Goal: Information Seeking & Learning: Learn about a topic

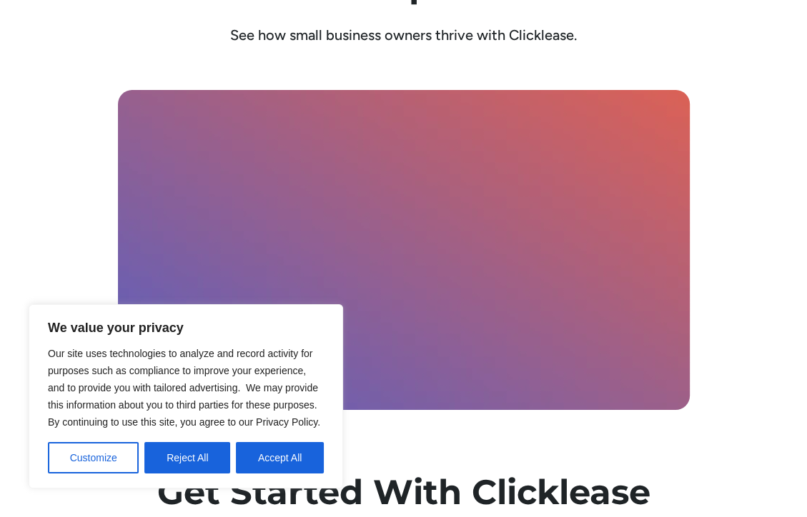
scroll to position [3916, 0]
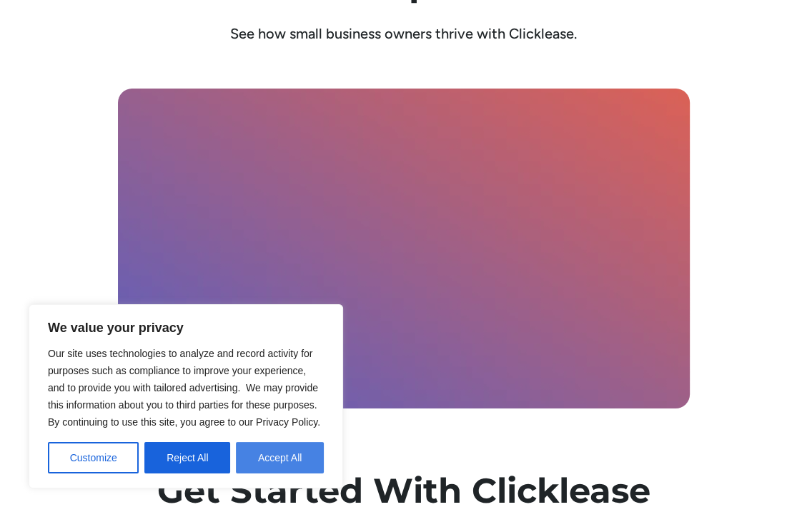
click at [275, 452] on button "Accept All" at bounding box center [280, 457] width 88 height 31
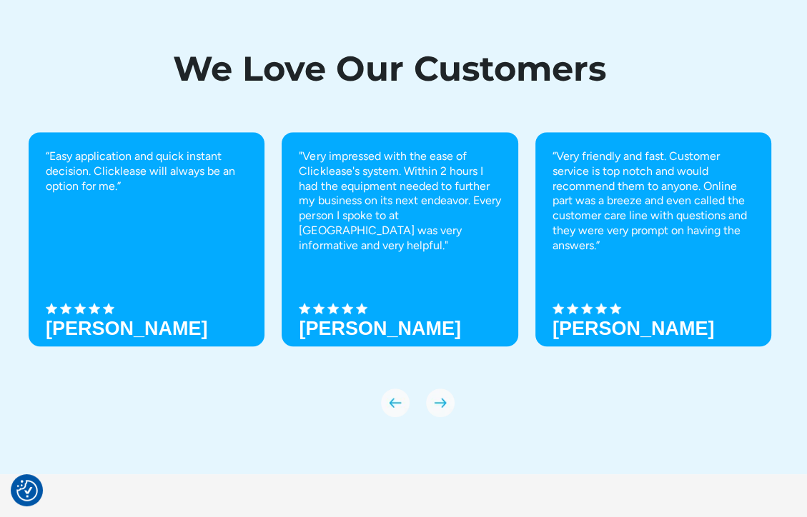
scroll to position [4923, 0]
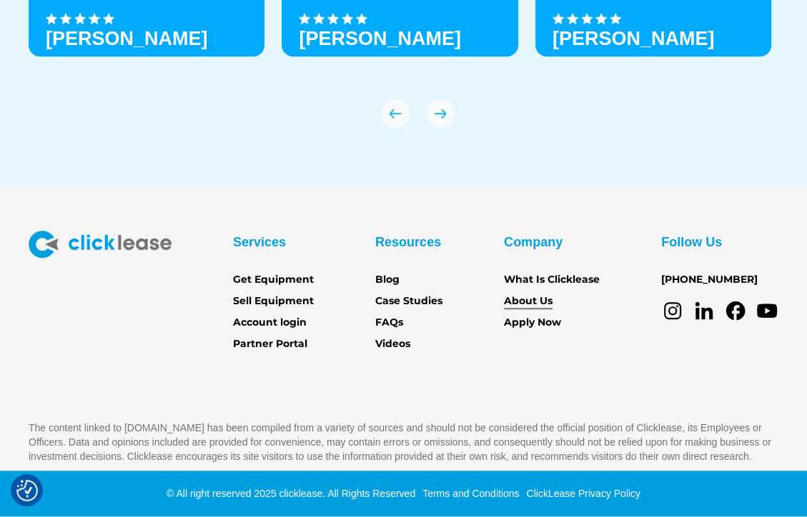
click at [521, 299] on link "About Us" at bounding box center [528, 302] width 49 height 16
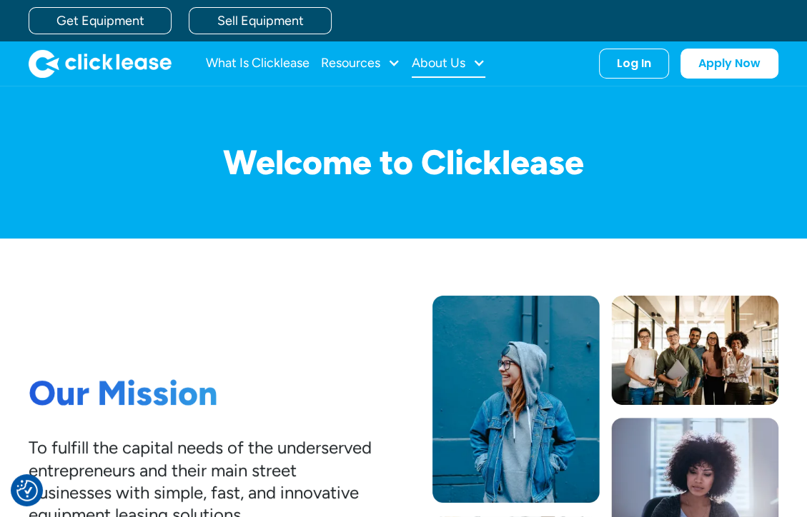
click at [465, 63] on div "About Us" at bounding box center [439, 63] width 54 height 0
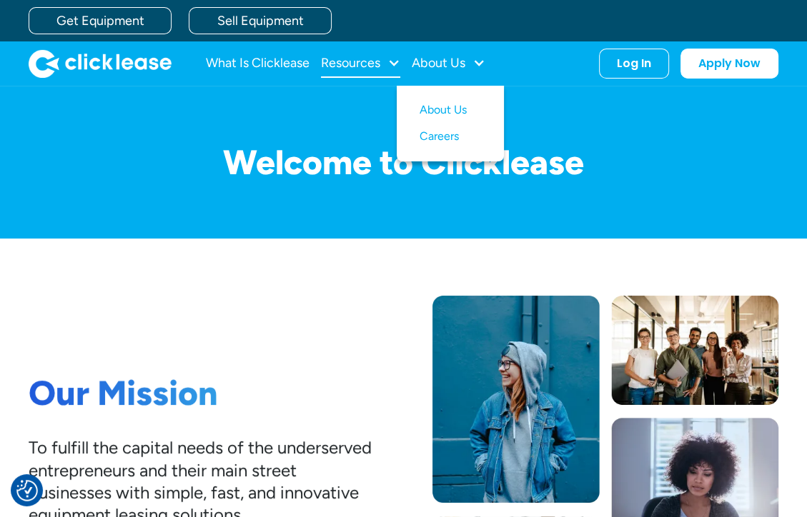
click at [387, 62] on div "Resources" at bounding box center [360, 63] width 79 height 29
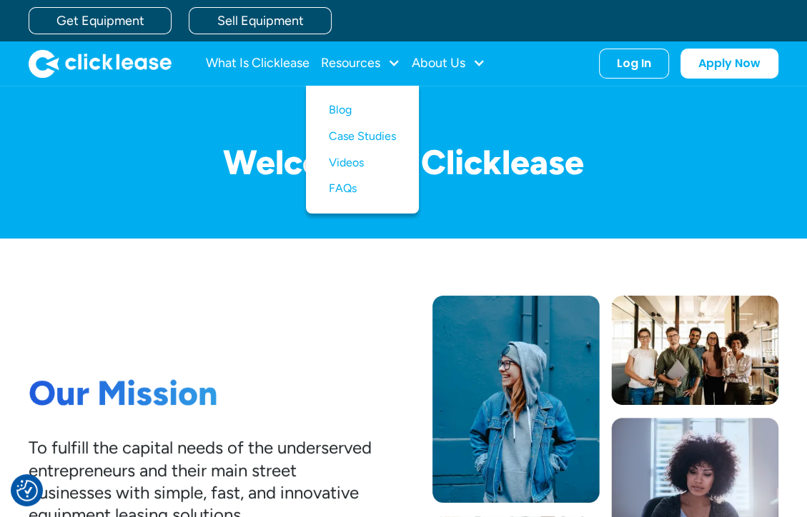
click at [247, 355] on div "Our Mission To fulfill the capital needs of the underserved entrepreneurs and t…" at bounding box center [404, 461] width 750 height 330
